Goal: Task Accomplishment & Management: Use online tool/utility

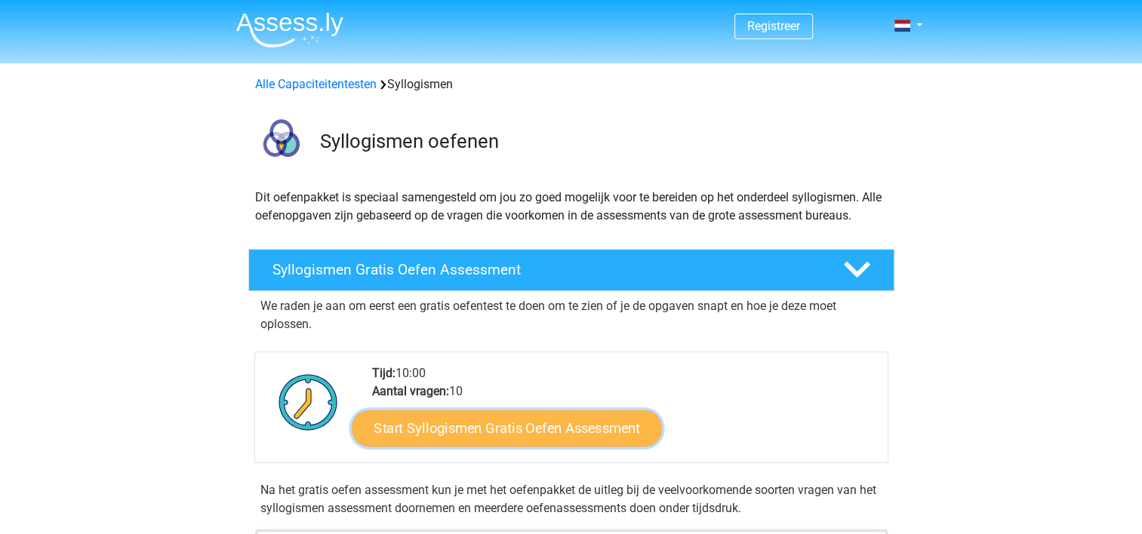
click at [444, 429] on link "Start Syllogismen Gratis Oefen Assessment" at bounding box center [507, 428] width 310 height 36
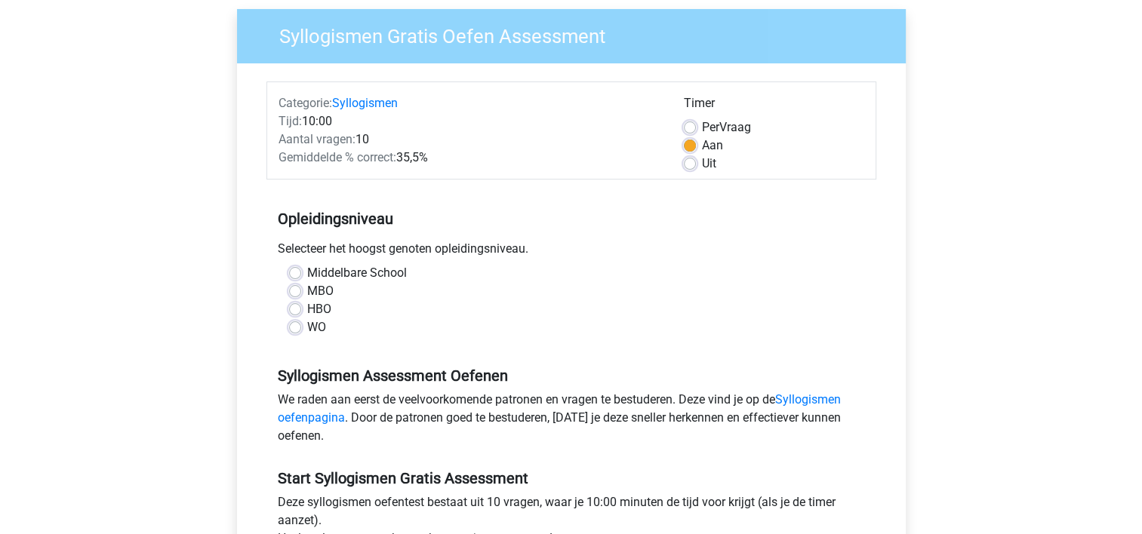
scroll to position [118, 0]
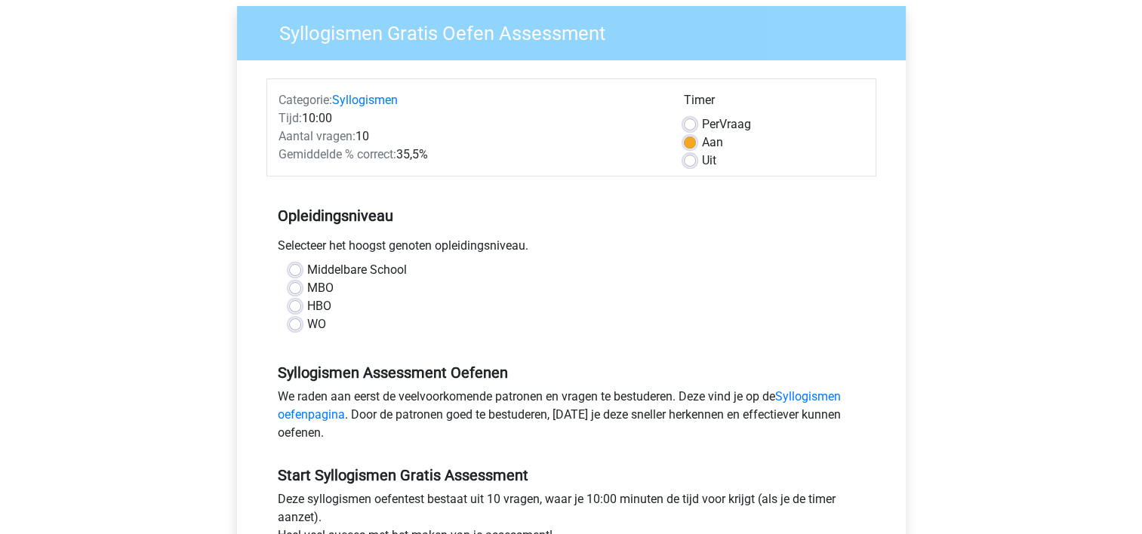
click at [307, 328] on label "WO" at bounding box center [316, 324] width 19 height 18
click at [296, 328] on input "WO" at bounding box center [295, 322] width 12 height 15
radio input "true"
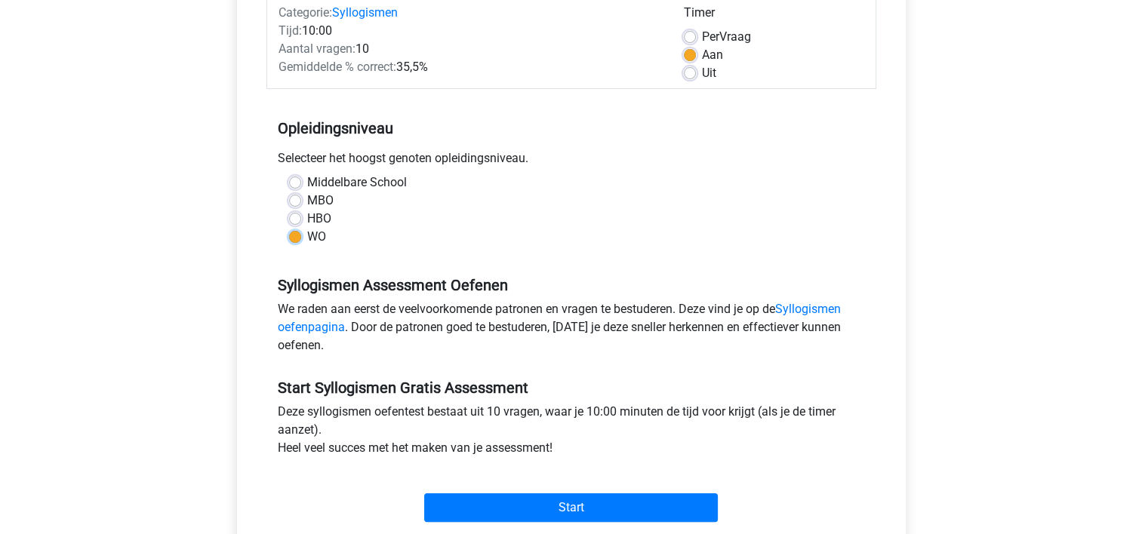
scroll to position [205, 0]
click at [324, 329] on link "Syllogismen oefenpagina" at bounding box center [559, 318] width 563 height 32
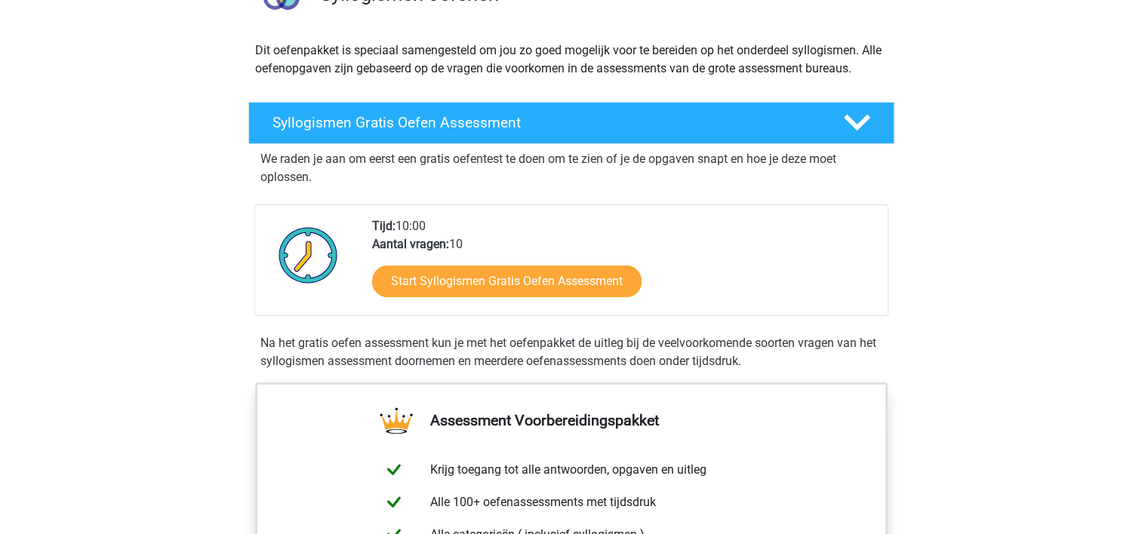
scroll to position [133, 0]
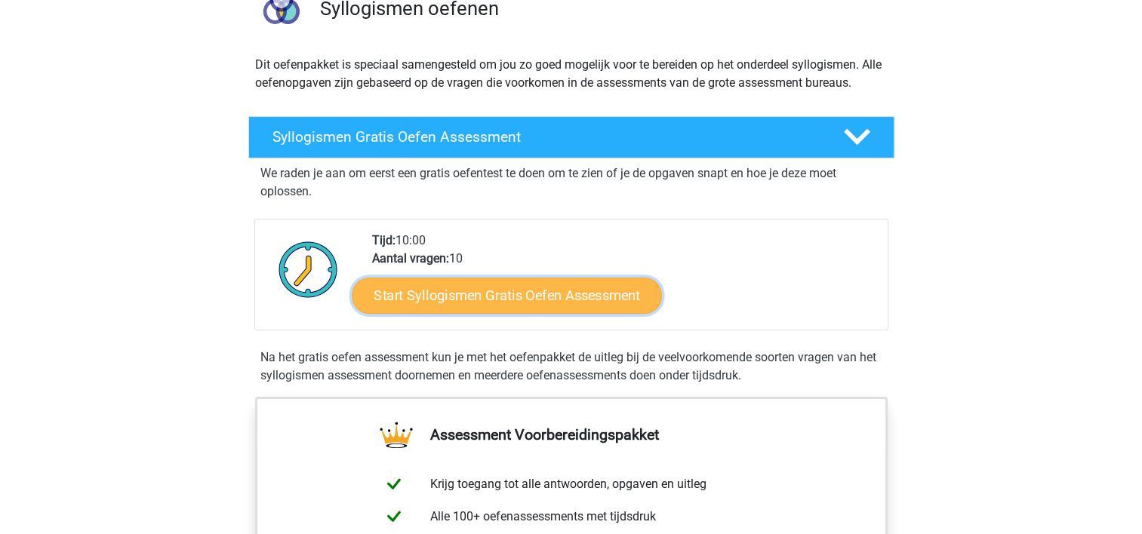
click at [470, 296] on link "Start Syllogismen Gratis Oefen Assessment" at bounding box center [507, 295] width 310 height 36
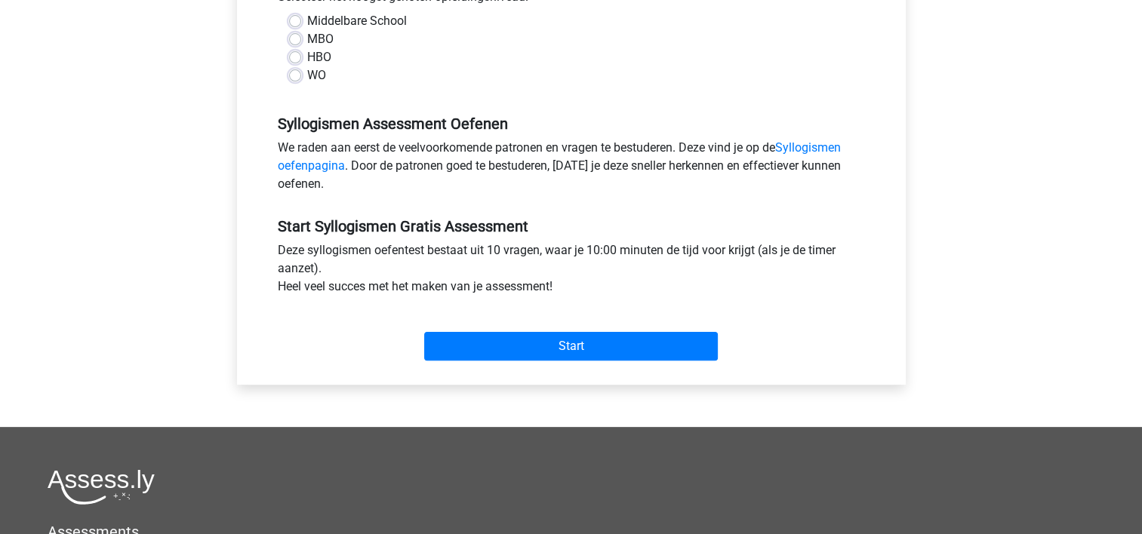
scroll to position [368, 0]
click at [307, 77] on label "WO" at bounding box center [316, 75] width 19 height 18
click at [297, 77] on input "WO" at bounding box center [295, 73] width 12 height 15
radio input "true"
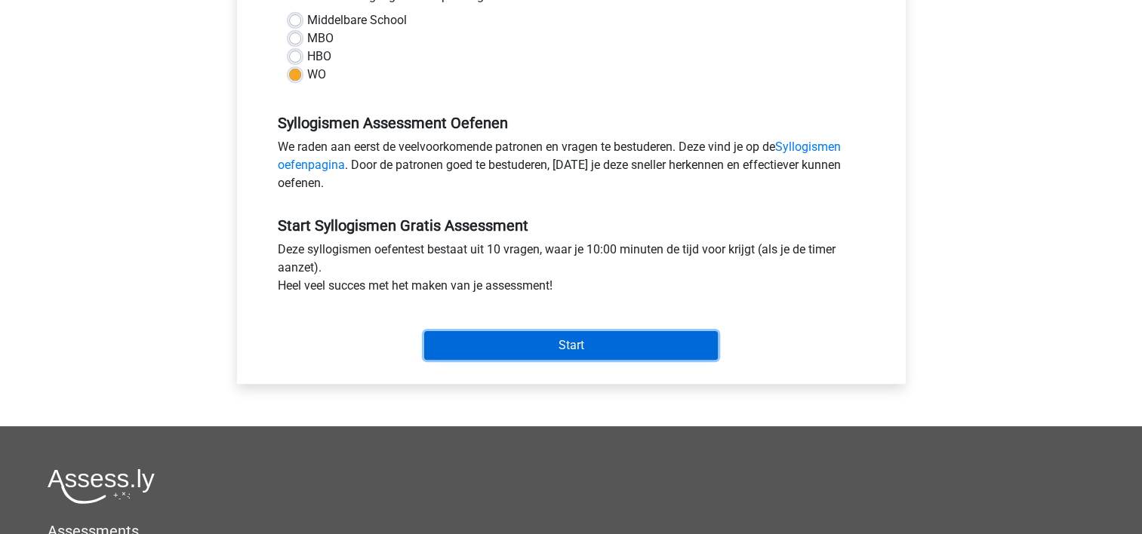
click at [475, 342] on input "Start" at bounding box center [571, 345] width 294 height 29
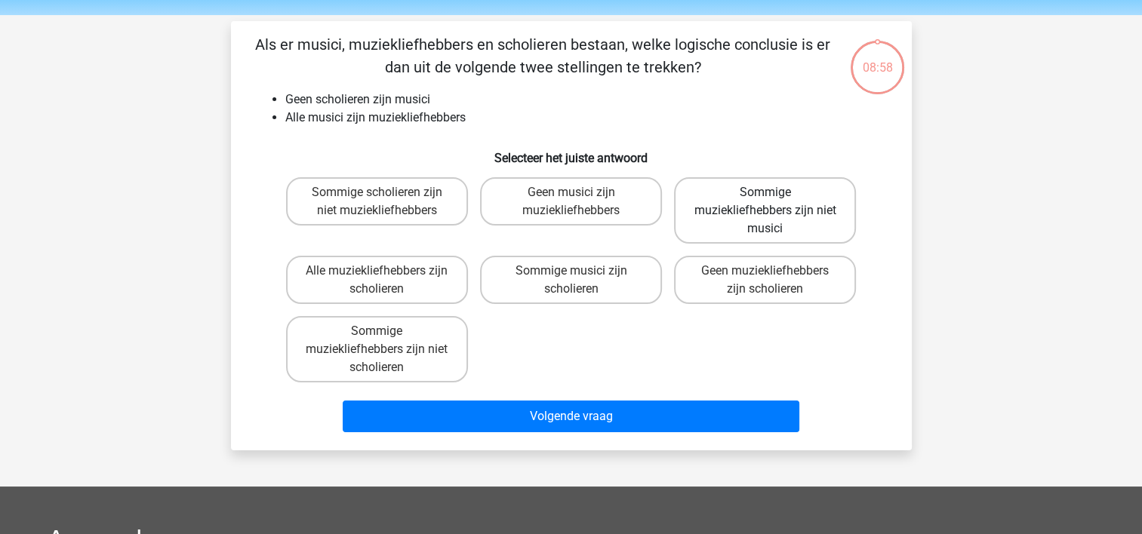
scroll to position [48, 0]
click at [733, 203] on label "Sommige muziekliefhebbers zijn niet musici" at bounding box center [765, 210] width 182 height 66
click at [765, 202] on input "Sommige muziekliefhebbers zijn niet musici" at bounding box center [770, 197] width 10 height 10
radio input "true"
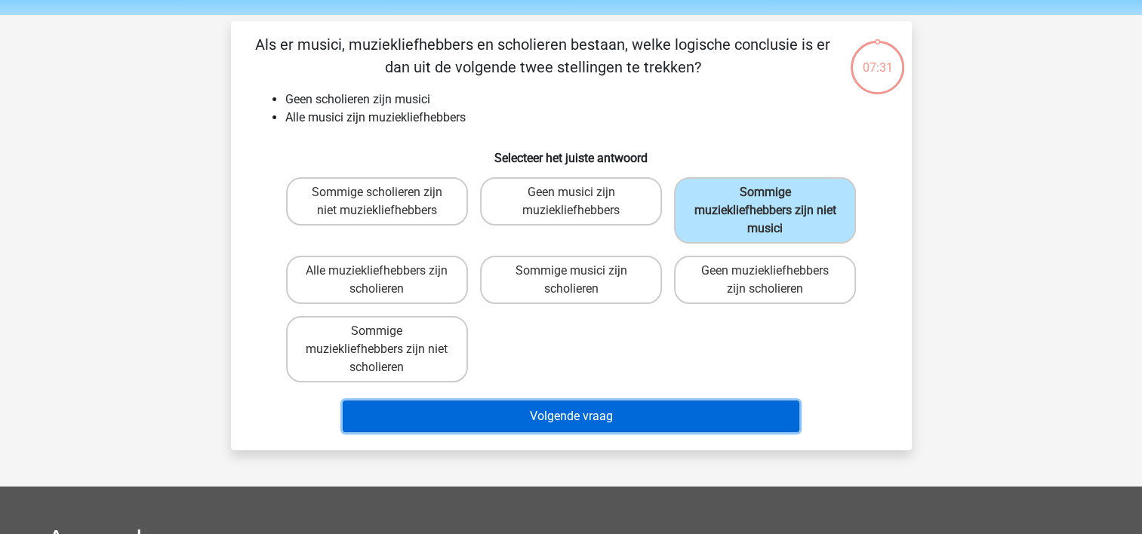
click at [567, 424] on button "Volgende vraag" at bounding box center [571, 417] width 457 height 32
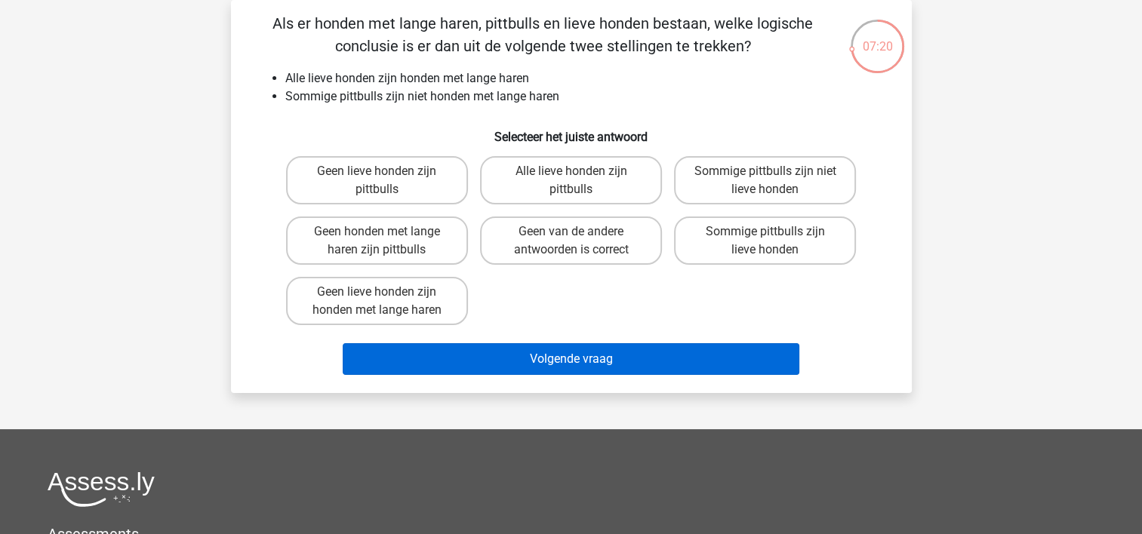
scroll to position [0, 0]
